Goal: Information Seeking & Learning: Check status

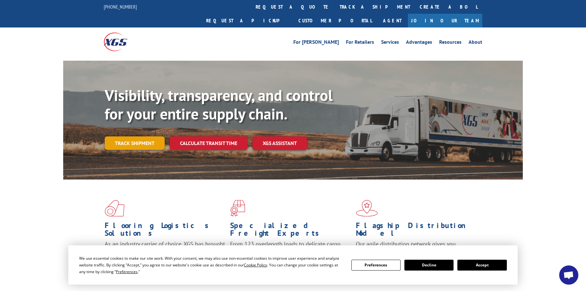
click at [145, 136] on link "Track shipment" at bounding box center [135, 142] width 60 height 13
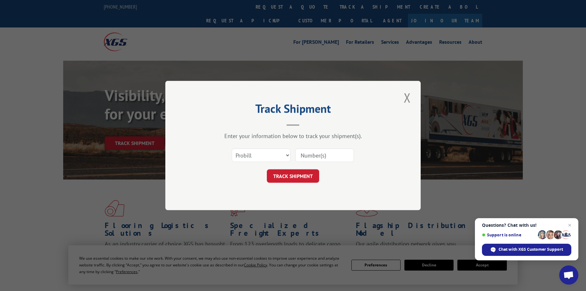
paste input "5944252"
type input "5944252"
click at [297, 175] on button "TRACK SHIPMENT" at bounding box center [293, 175] width 52 height 13
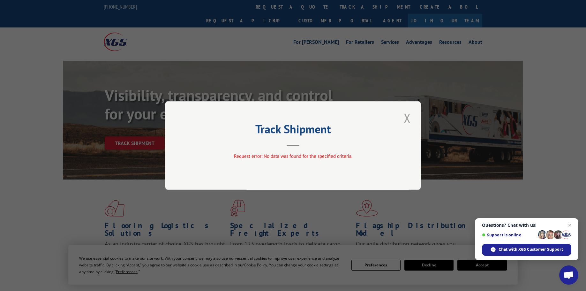
click at [408, 119] on button "Close modal" at bounding box center [407, 118] width 11 height 18
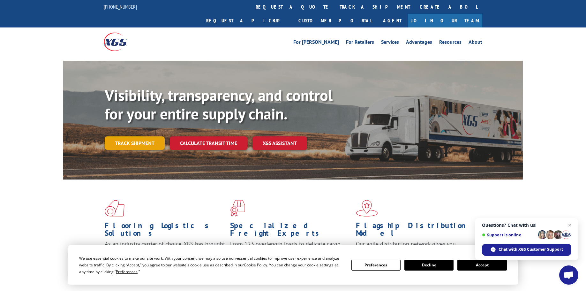
click at [141, 136] on link "Track shipment" at bounding box center [135, 142] width 60 height 13
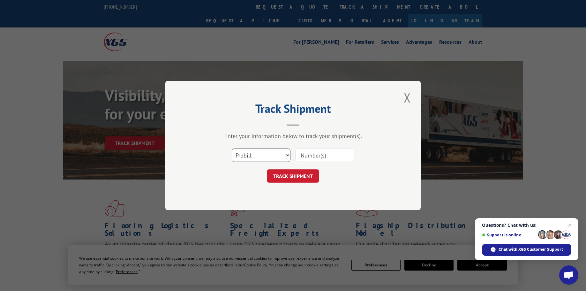
click at [232, 148] on select "Select category... Probill BOL PO" at bounding box center [261, 154] width 59 height 13
select select "bol"
click option "BOL" at bounding box center [0, 0] width 0 height 0
click at [312, 158] on input at bounding box center [324, 154] width 59 height 13
paste input "5944252"
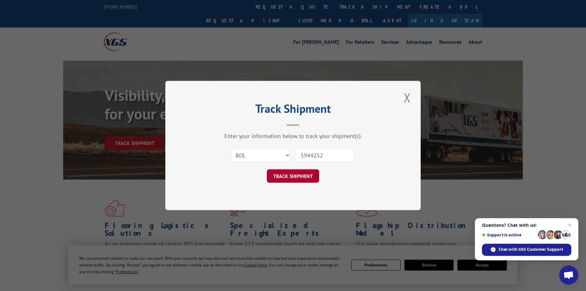
type input "5944252"
click at [303, 179] on button "TRACK SHIPMENT" at bounding box center [293, 175] width 52 height 13
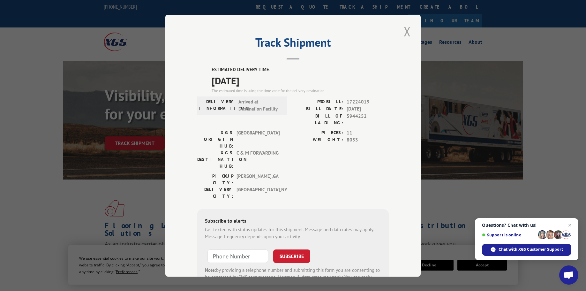
click at [402, 32] on button "Close modal" at bounding box center [407, 32] width 11 height 18
